Goal: Communication & Community: Answer question/provide support

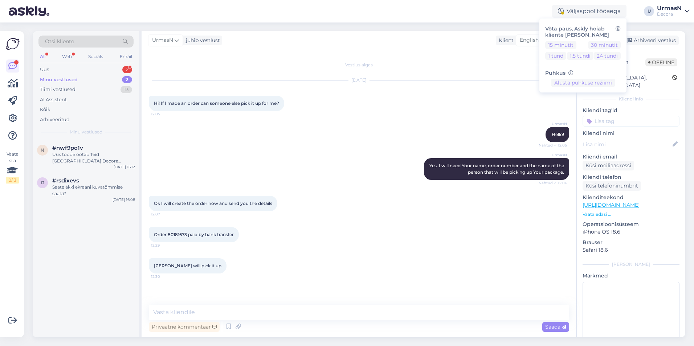
click at [113, 223] on div "n #nwf9po1v Uus toode ootab Teid [GEOGRAPHIC_DATA] Decora arvemüügis (kohe ukse…" at bounding box center [86, 239] width 107 height 198
click at [79, 67] on div "Uus 2" at bounding box center [85, 70] width 95 height 10
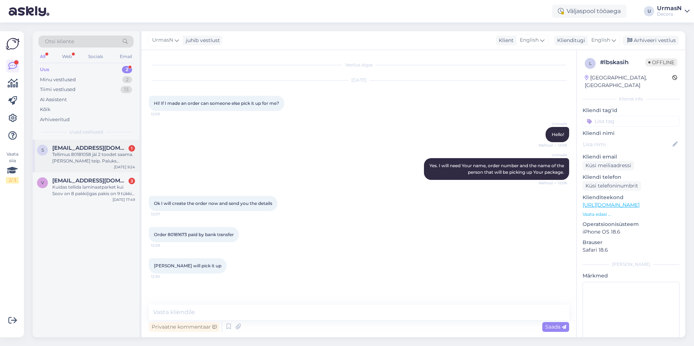
click at [81, 150] on span "[EMAIL_ADDRESS][DOMAIN_NAME]" at bounding box center [90, 148] width 76 height 7
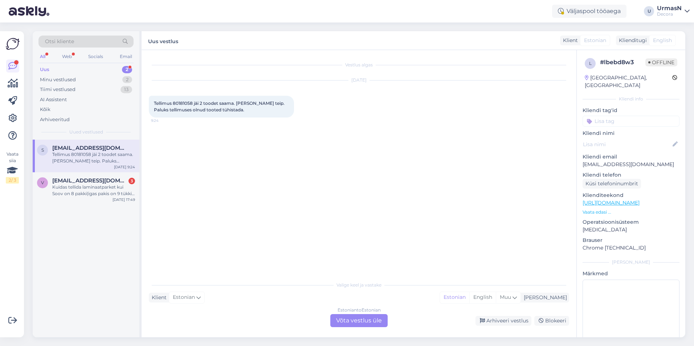
click at [180, 102] on span "Tellimus 80181058 jäi 2 toodet saama. [PERSON_NAME] teip. Paluks tellimuses oln…" at bounding box center [220, 107] width 132 height 12
copy span "80181058"
click at [86, 195] on div "Kuidas tellida laminaatparket kui Soov on 8 pakki(igas pakis on 9 tükki )???" at bounding box center [93, 190] width 83 height 13
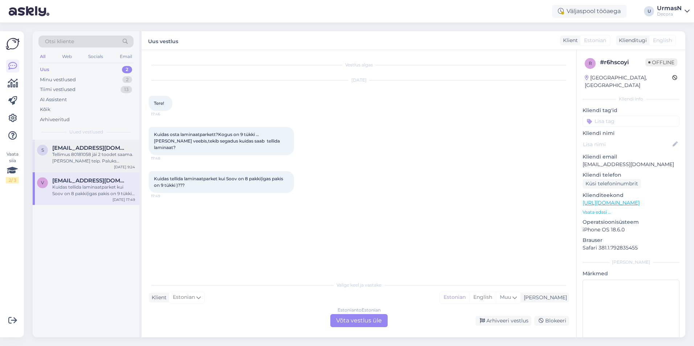
click at [94, 160] on div "Tellimus 80181058 jäi 2 toodet saama. [PERSON_NAME] teip. Paluks tellimuses oln…" at bounding box center [93, 157] width 83 height 13
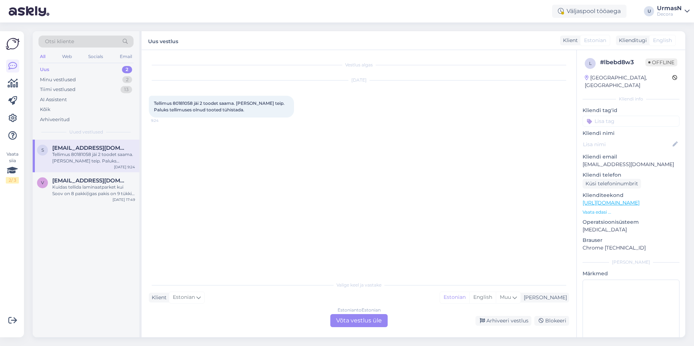
click at [347, 319] on div "Estonian to Estonian Võta vestlus üle" at bounding box center [358, 320] width 57 height 13
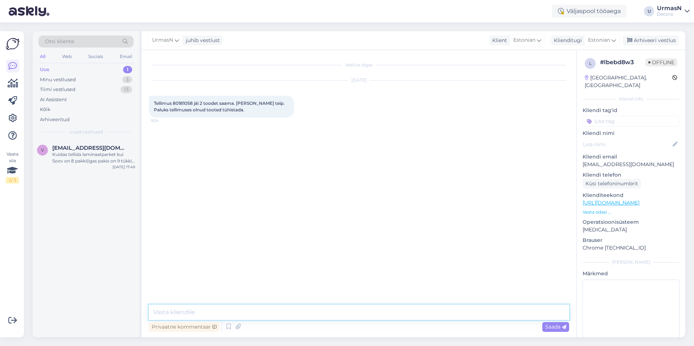
click at [186, 314] on textarea at bounding box center [359, 312] width 420 height 15
type textarea "Tere!"
paste textarea "Rull Mikrofiiber K9mm L10cm D16mm 2tk"
paste textarea "Teip maalri Vibac219 19mm/50m"
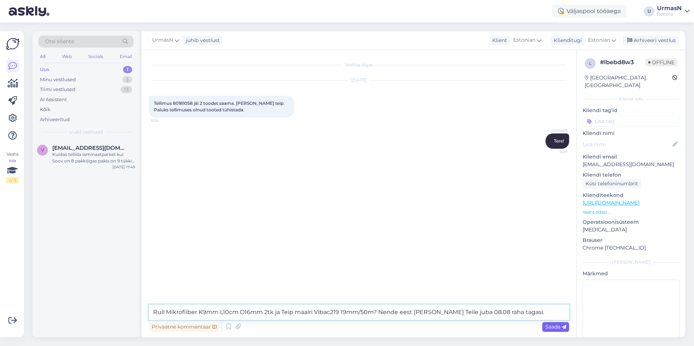
type textarea "Rull Mikrofiiber K9mm L10cm D16mm 2tk ja Teip maalri Vibac219 19mm/50m? Nende e…"
click at [550, 329] on span "Saada" at bounding box center [555, 327] width 21 height 7
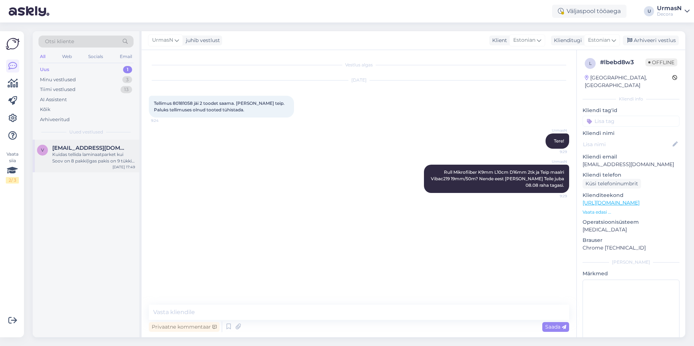
click at [84, 162] on div "Kuidas tellida laminaatparket kui Soov on 8 pakki(igas pakis on 9 tükki )???" at bounding box center [93, 157] width 83 height 13
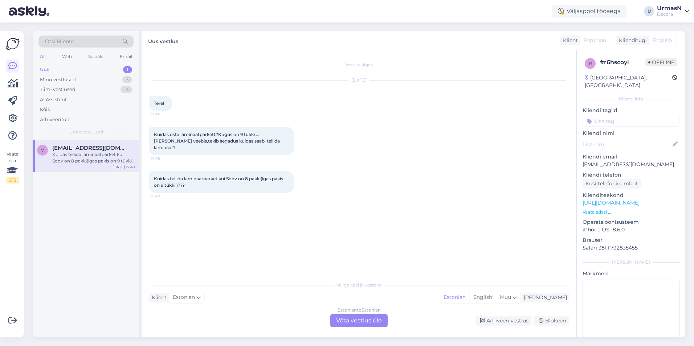
click at [590, 209] on p "Vaata edasi ..." at bounding box center [631, 212] width 97 height 7
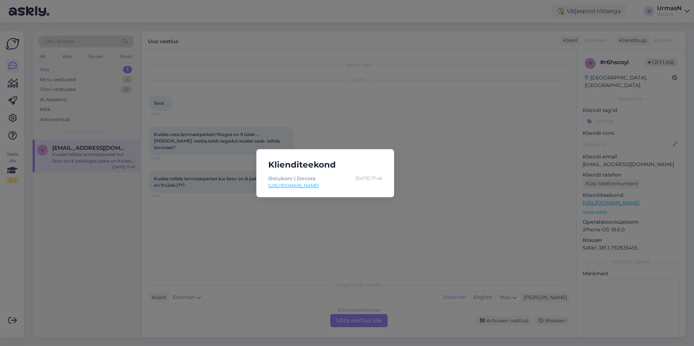
click at [383, 219] on div "Klienditeekond Ostukorv | Decora [DATE] 17:46 [URL][DOMAIN_NAME]" at bounding box center [347, 173] width 694 height 346
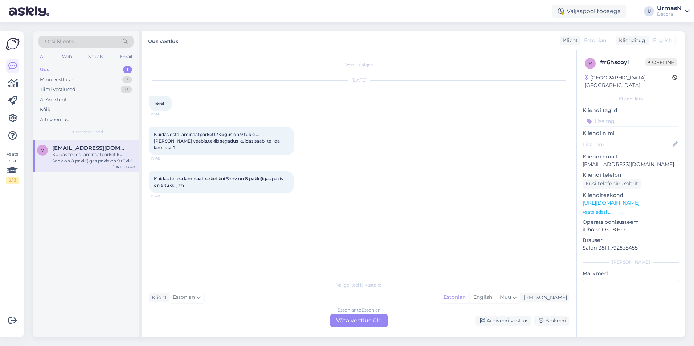
click at [603, 209] on p "Vaata edasi ..." at bounding box center [631, 212] width 97 height 7
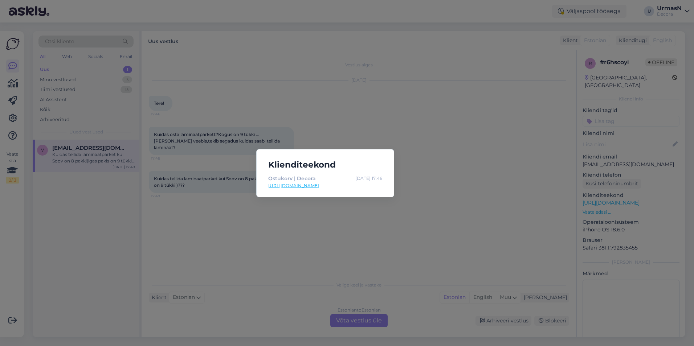
click at [476, 201] on div "Klienditeekond Ostukorv | Decora [DATE] 17:46 [URL][DOMAIN_NAME]" at bounding box center [347, 173] width 694 height 346
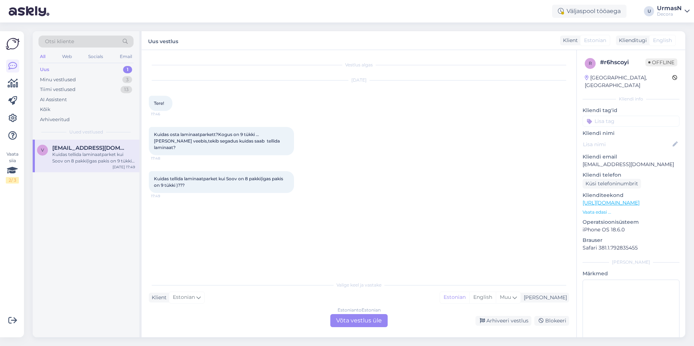
click at [360, 318] on div "Estonian to Estonian Võta vestlus üle" at bounding box center [358, 320] width 57 height 13
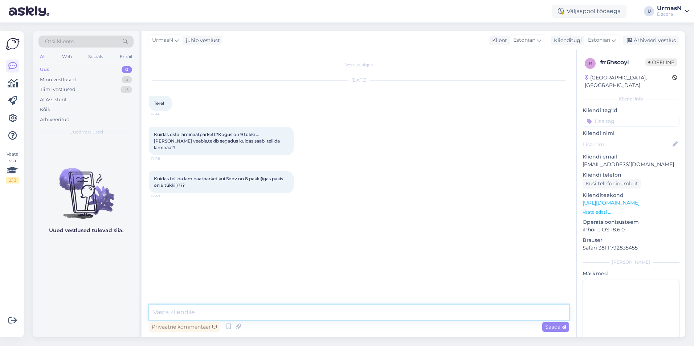
click at [169, 313] on textarea at bounding box center [359, 312] width 420 height 15
type textarea "Tere!"
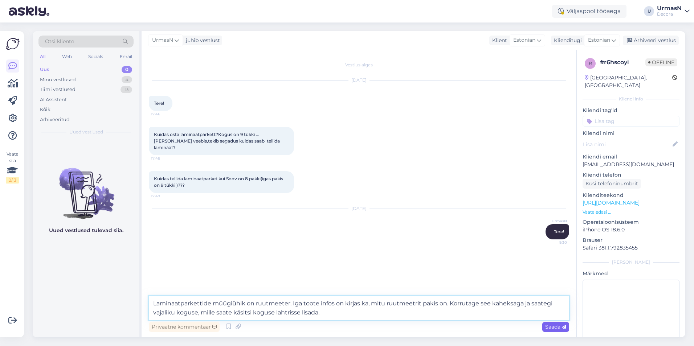
type textarea "Laminaatparkettide müügiühik on ruutmeeter. Iga toote infos on kirjas ka, mitu …"
click at [556, 325] on span "Saada" at bounding box center [555, 327] width 21 height 7
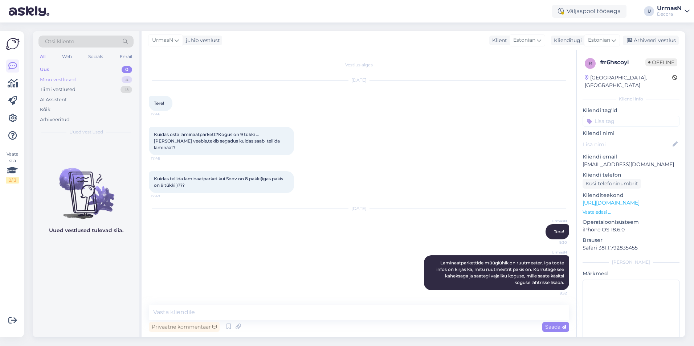
click at [56, 81] on div "Minu vestlused" at bounding box center [58, 79] width 36 height 7
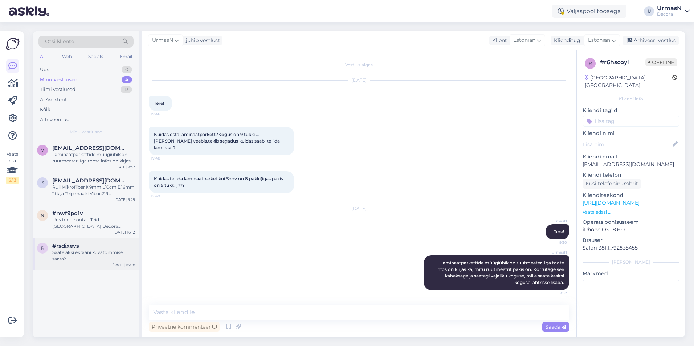
click at [74, 253] on div "Saate äkki ekraani kuvatõmmise saata?" at bounding box center [93, 255] width 83 height 13
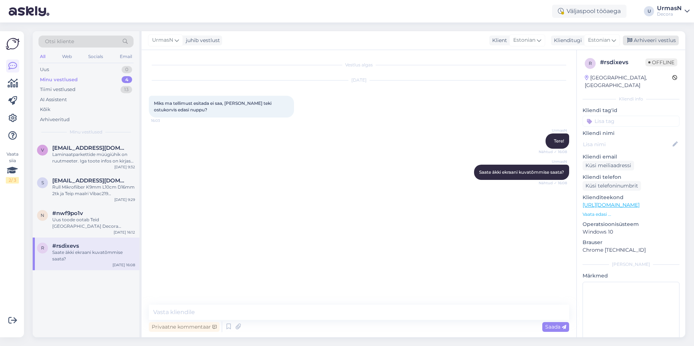
click at [658, 42] on div "Arhiveeri vestlus" at bounding box center [651, 41] width 56 height 10
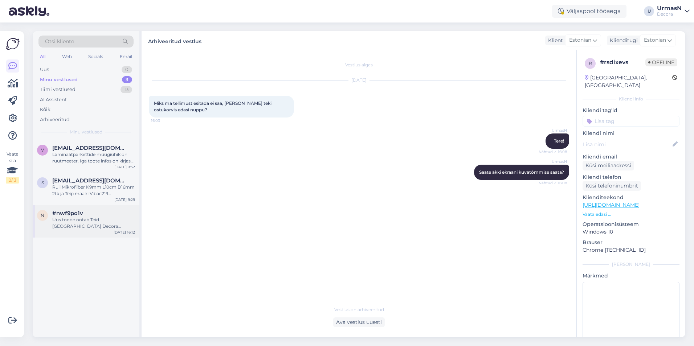
click at [89, 229] on div "Uus toode ootab Teid [GEOGRAPHIC_DATA] Decora arvemüügis (kohe uksest sisse tul…" at bounding box center [93, 223] width 83 height 13
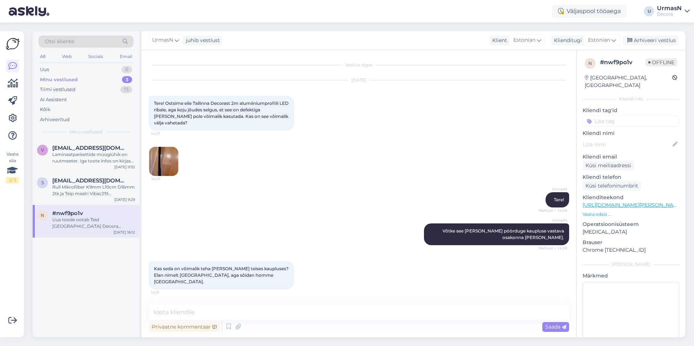
scroll to position [168, 0]
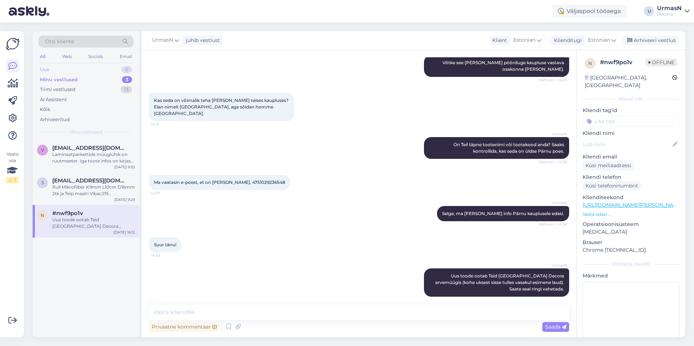
click at [48, 68] on div "Uus" at bounding box center [44, 69] width 9 height 7
